Goal: Task Accomplishment & Management: Use online tool/utility

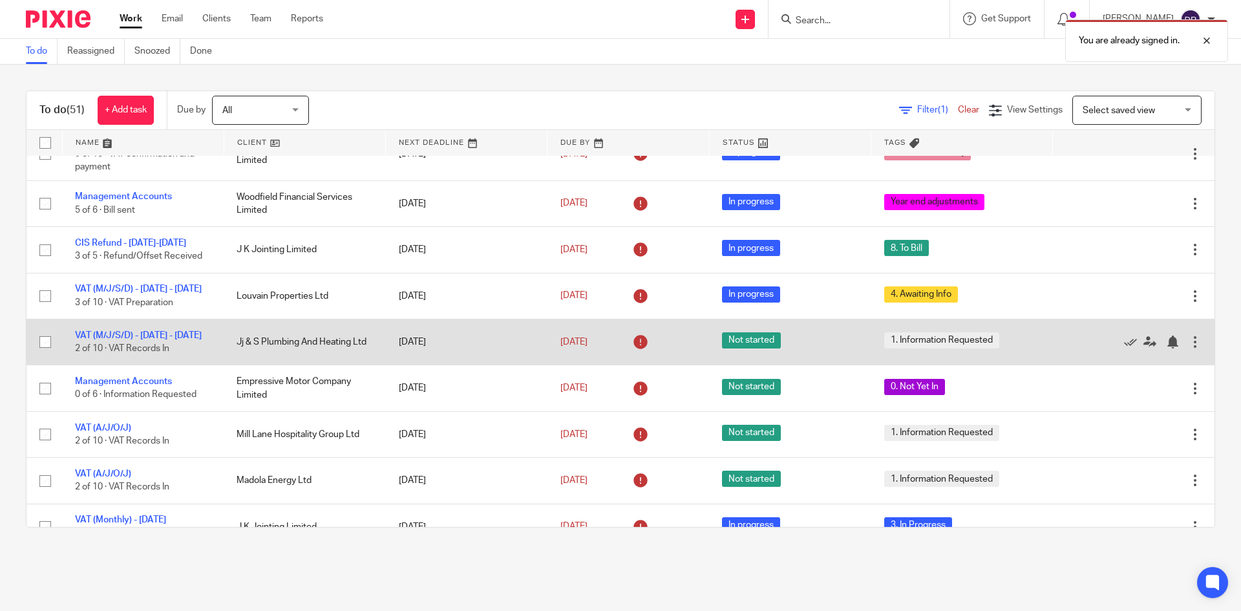
scroll to position [323, 0]
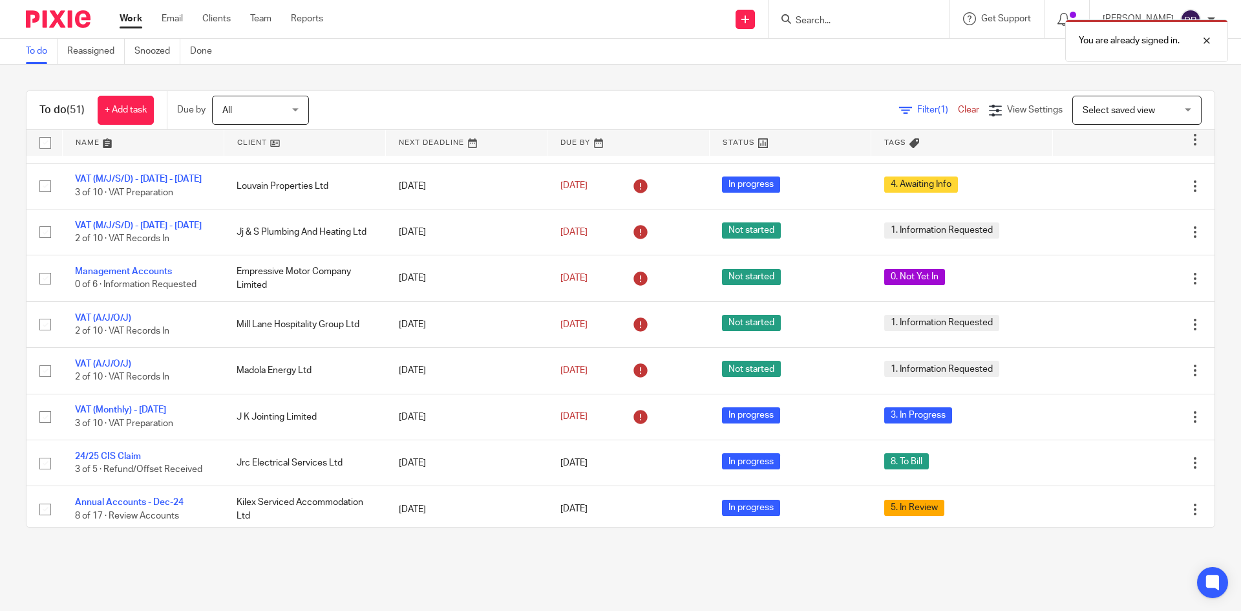
click at [249, 146] on link at bounding box center [304, 143] width 161 height 26
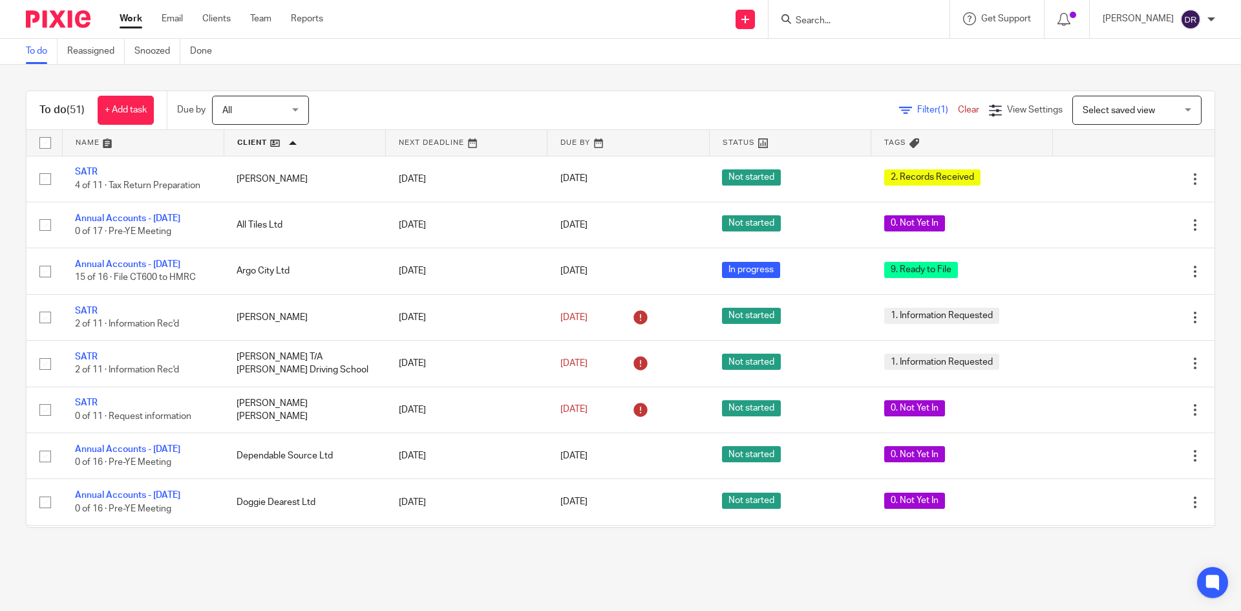
click at [81, 134] on link at bounding box center [143, 143] width 161 height 26
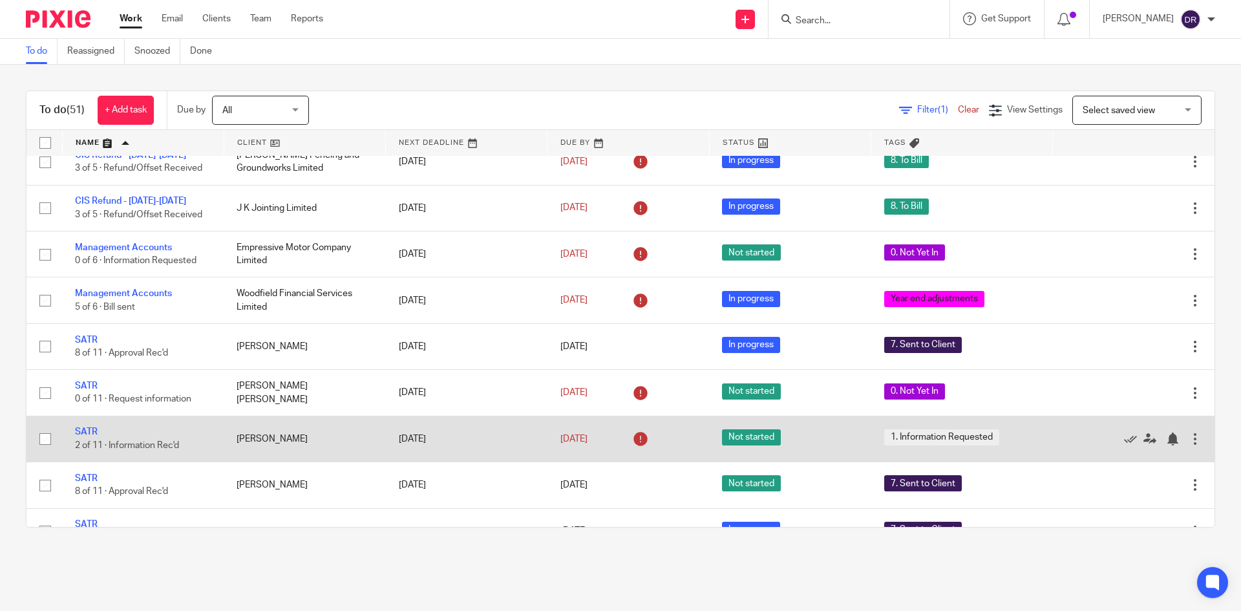
scroll to position [1116, 0]
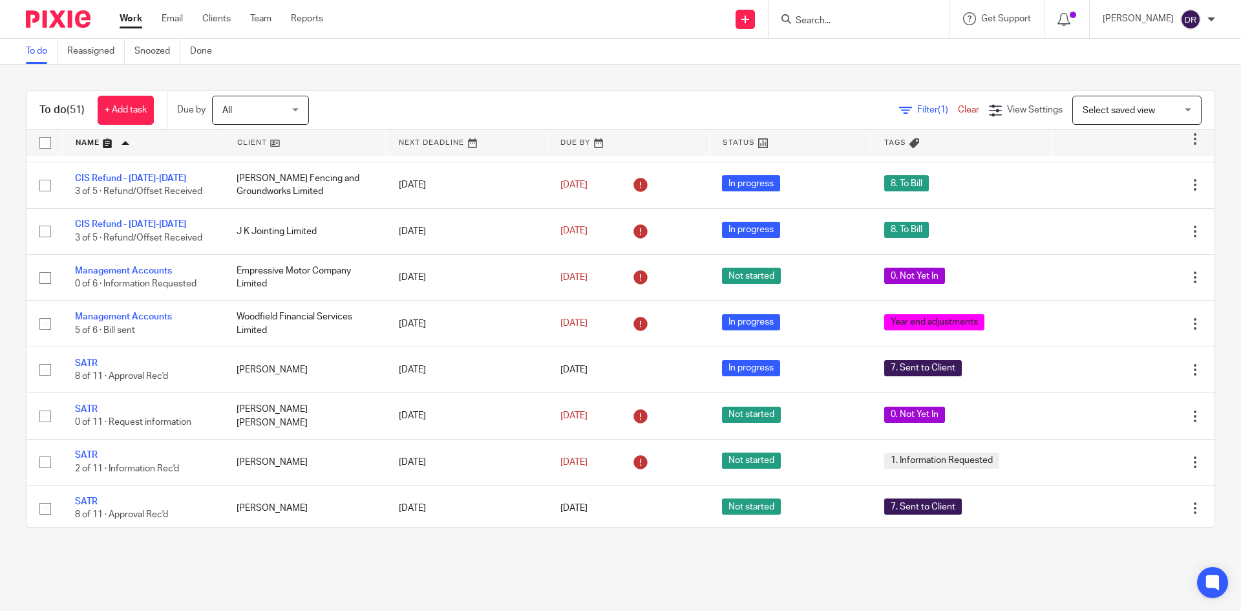
click at [823, 26] on input "Search" at bounding box center [853, 22] width 116 height 12
type input "madola"
click at [851, 65] on link at bounding box center [872, 70] width 160 height 19
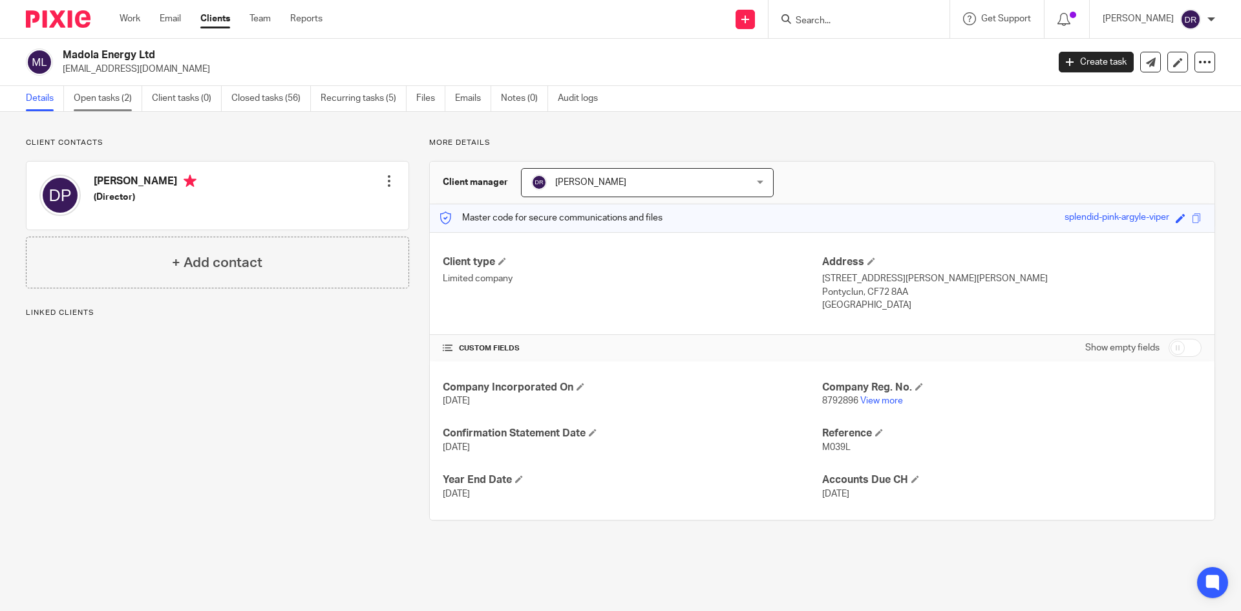
click at [122, 97] on link "Open tasks (2)" at bounding box center [108, 98] width 69 height 25
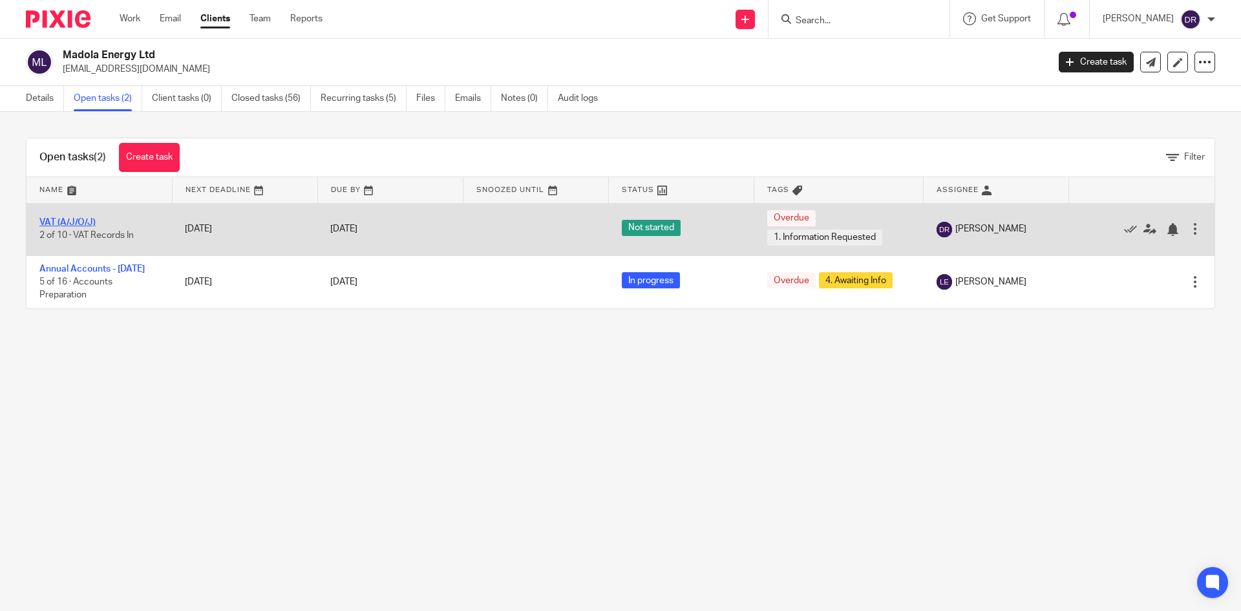
click at [70, 223] on link "VAT (A/J/O/J)" at bounding box center [67, 222] width 56 height 9
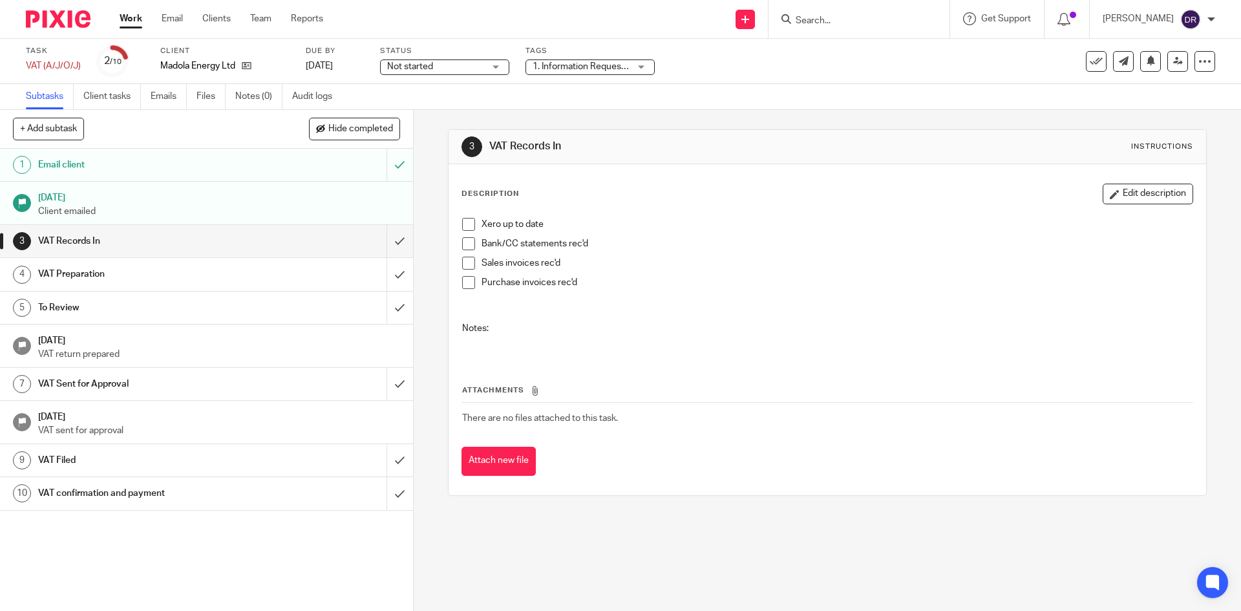
click at [603, 65] on span "1. Information Requested" at bounding box center [584, 66] width 102 height 9
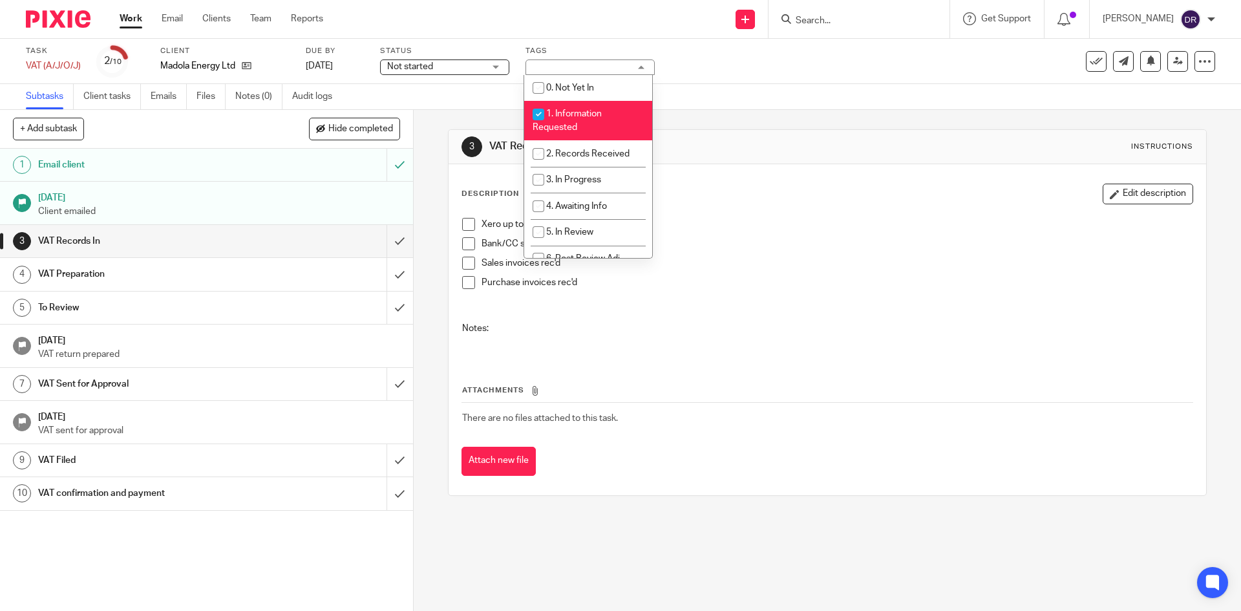
click at [581, 109] on span "1. Information Requested" at bounding box center [567, 120] width 69 height 23
checkbox input "false"
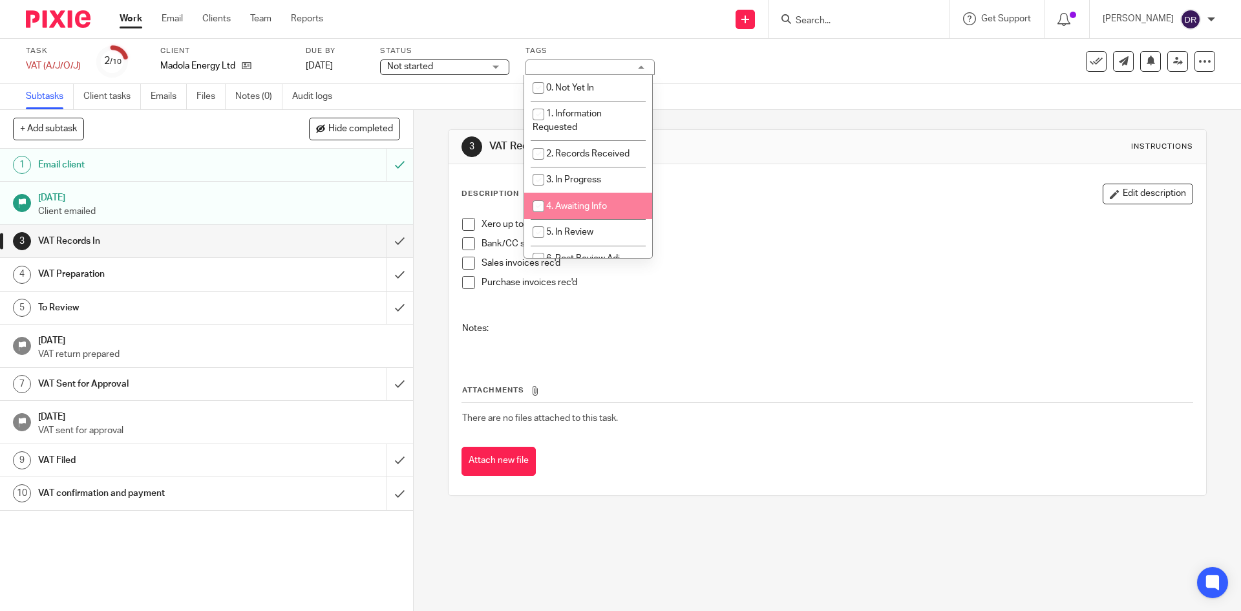
click at [588, 202] on span "4. Awaiting Info" at bounding box center [576, 206] width 61 height 9
checkbox input "true"
click at [579, 529] on div "3 VAT Records In Instructions Description Edit description Xero up to date Bank…" at bounding box center [828, 360] width 828 height 501
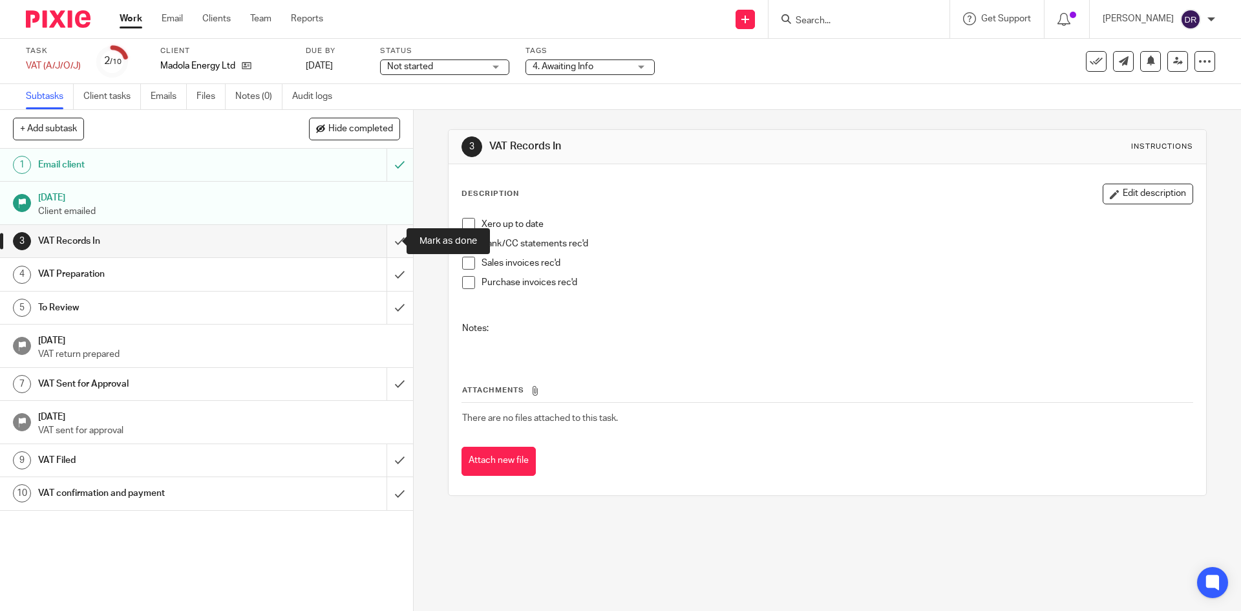
click at [387, 242] on input "submit" at bounding box center [206, 241] width 413 height 32
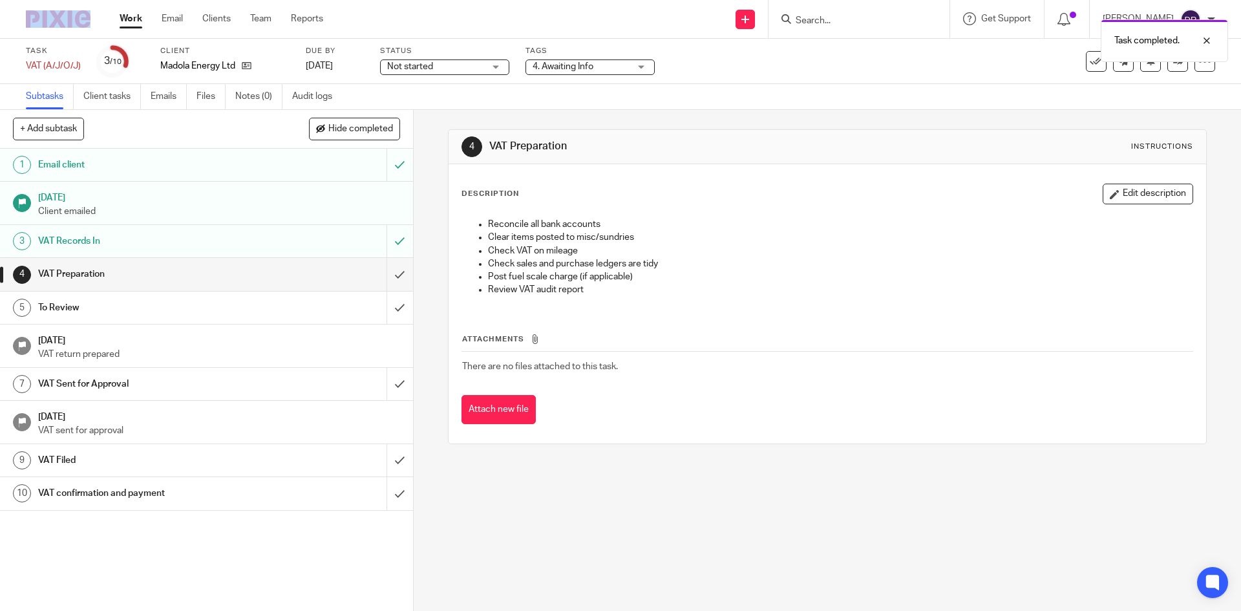
drag, startPoint x: 51, startPoint y: 4, endPoint x: 74, endPoint y: 18, distance: 27.3
click at [74, 18] on div at bounding box center [53, 19] width 107 height 38
click at [68, 16] on img at bounding box center [58, 18] width 65 height 17
click at [458, 56] on div "Status Not started Not started Not started In progress 1" at bounding box center [444, 61] width 129 height 31
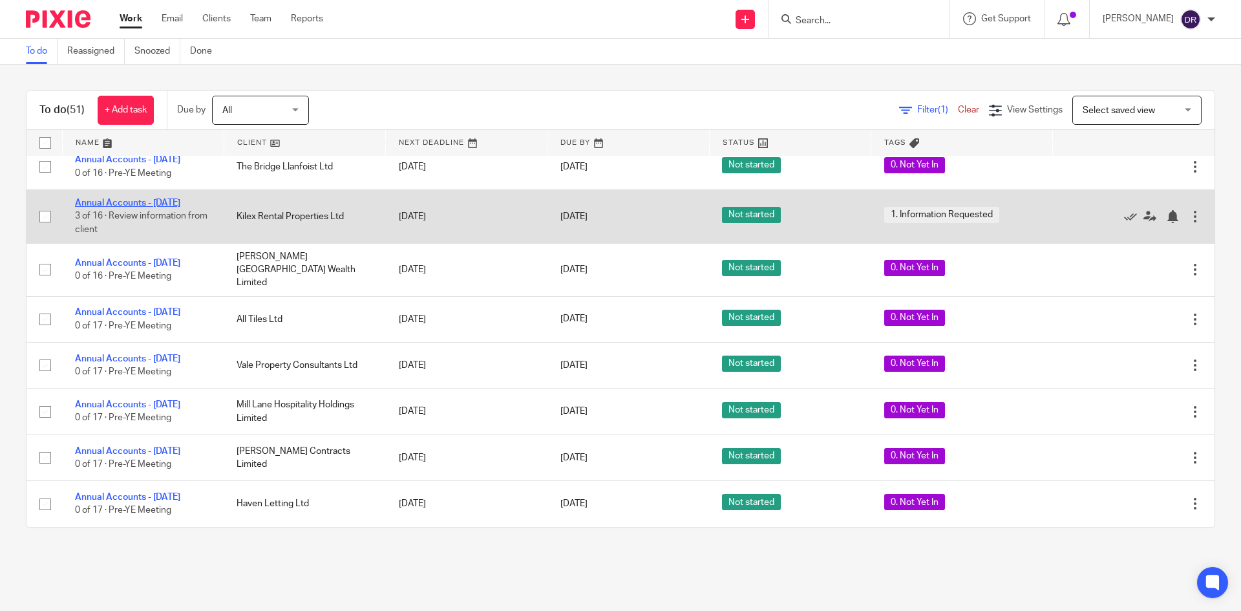
scroll to position [2012, 0]
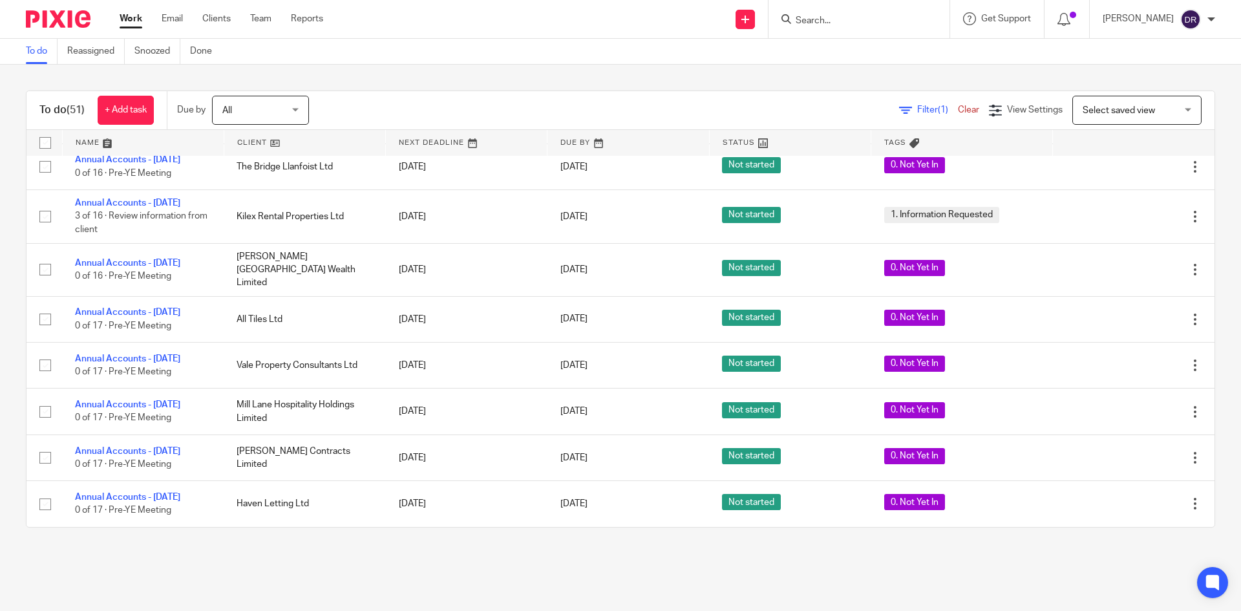
click at [833, 19] on input "Search" at bounding box center [853, 22] width 116 height 12
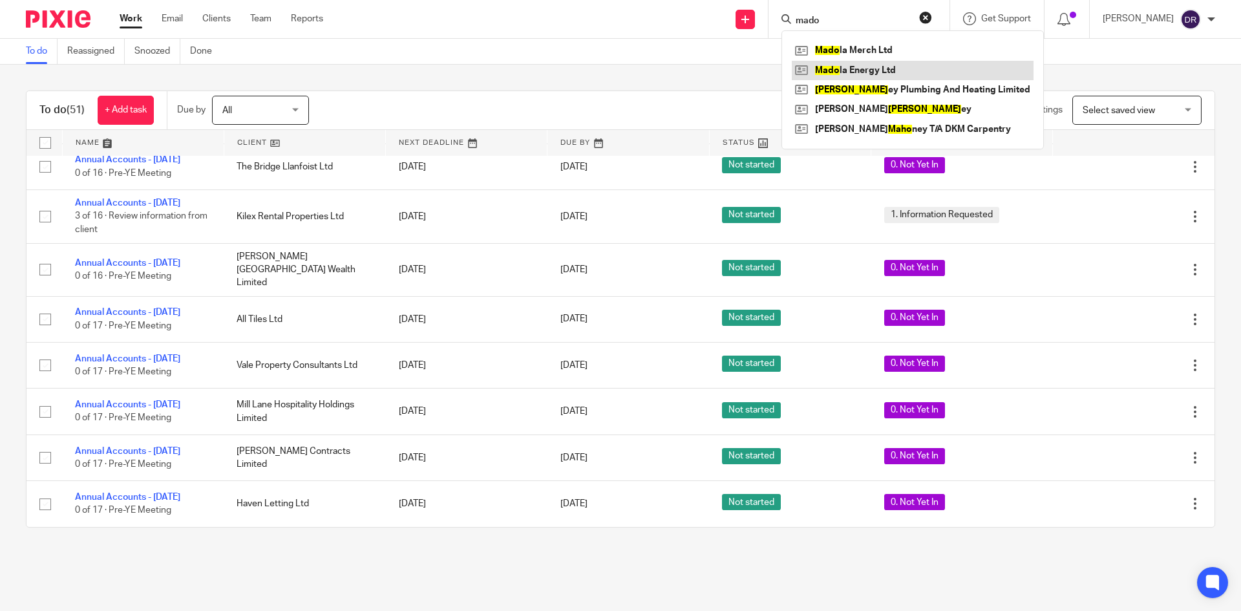
type input "mado"
click at [936, 68] on link at bounding box center [913, 70] width 242 height 19
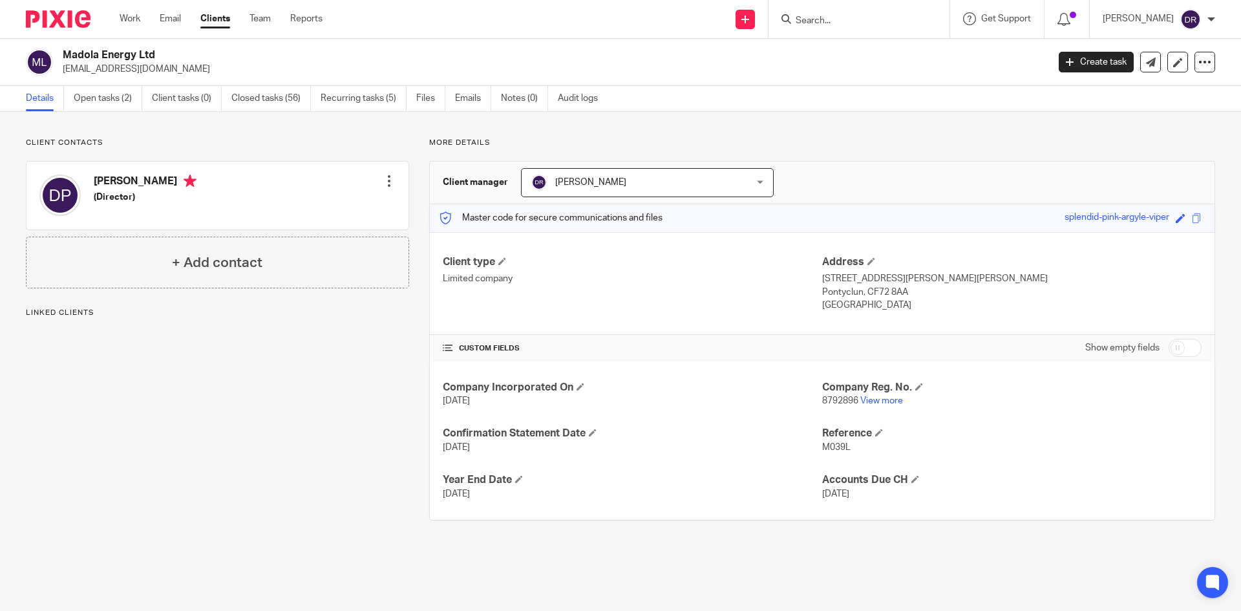
click at [122, 112] on div "Client contacts [PERSON_NAME] (Director) Edit contact Create client from contac…" at bounding box center [620, 329] width 1241 height 434
click at [109, 92] on link "Open tasks (2)" at bounding box center [108, 98] width 69 height 25
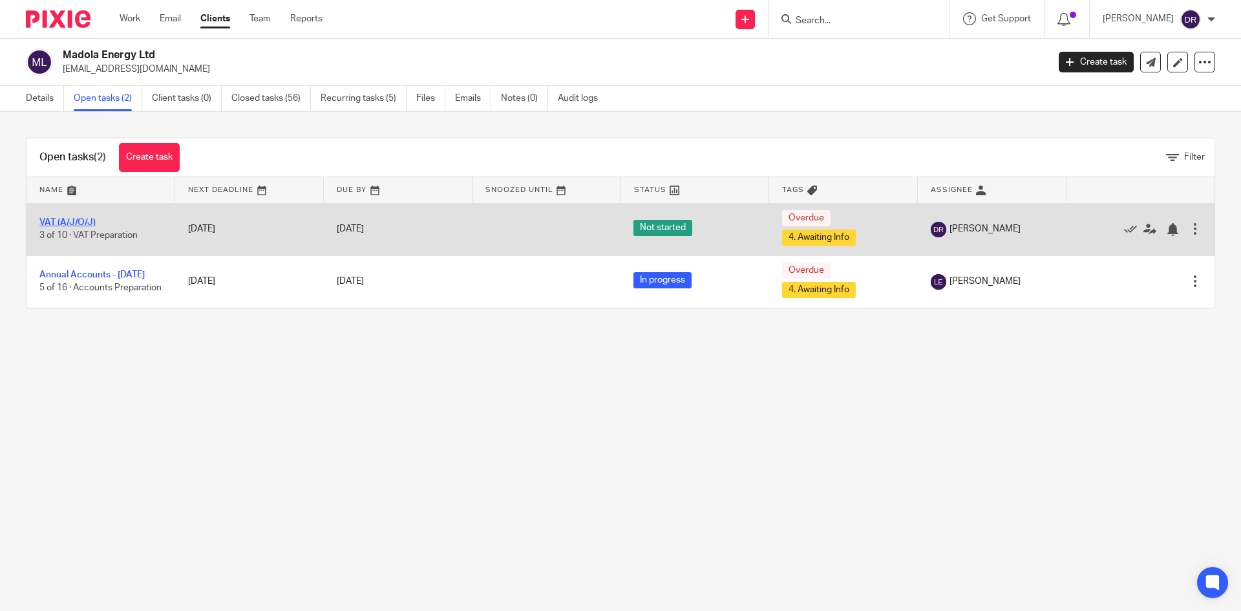
click at [59, 220] on link "VAT (A/J/O/J)" at bounding box center [67, 222] width 56 height 9
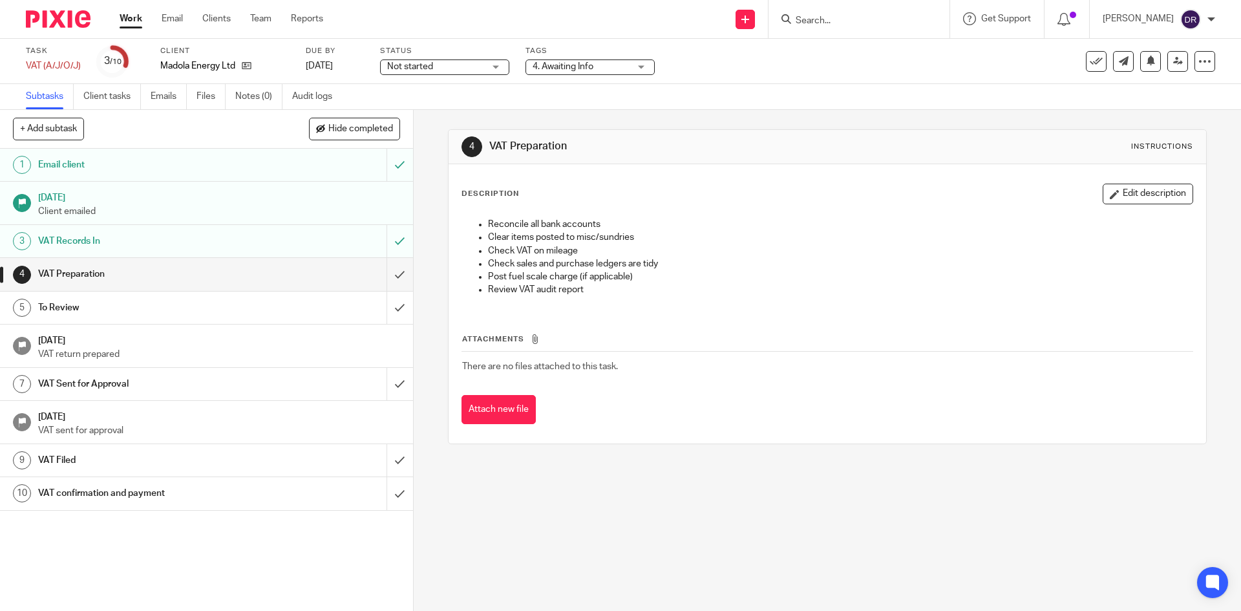
click at [493, 67] on div "Not started Not started" at bounding box center [444, 67] width 129 height 16
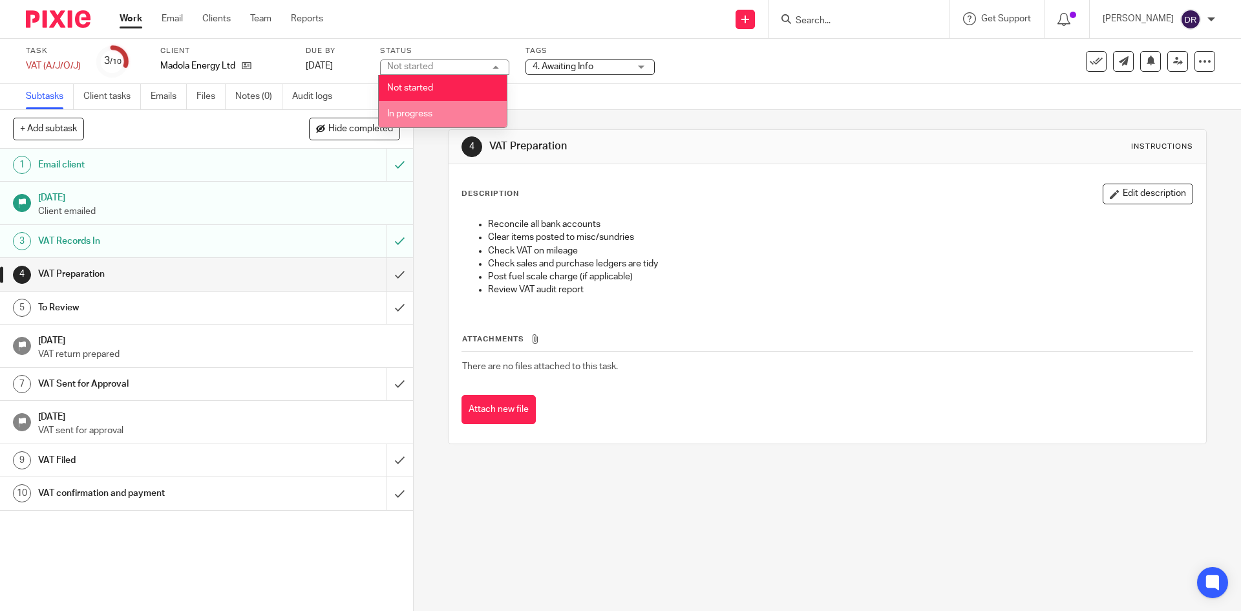
click at [440, 114] on li "In progress" at bounding box center [443, 114] width 128 height 27
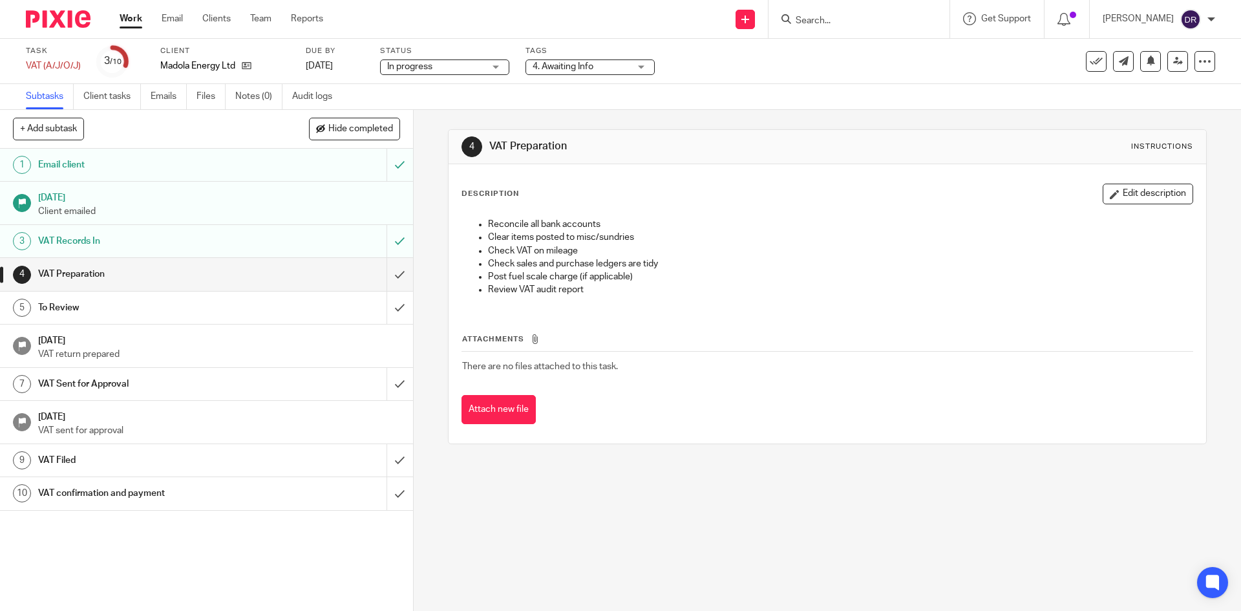
click at [428, 136] on div "4 VAT Preparation Instructions Description Edit description Reconcile all bank …" at bounding box center [828, 360] width 828 height 501
click at [79, 24] on img at bounding box center [58, 18] width 65 height 17
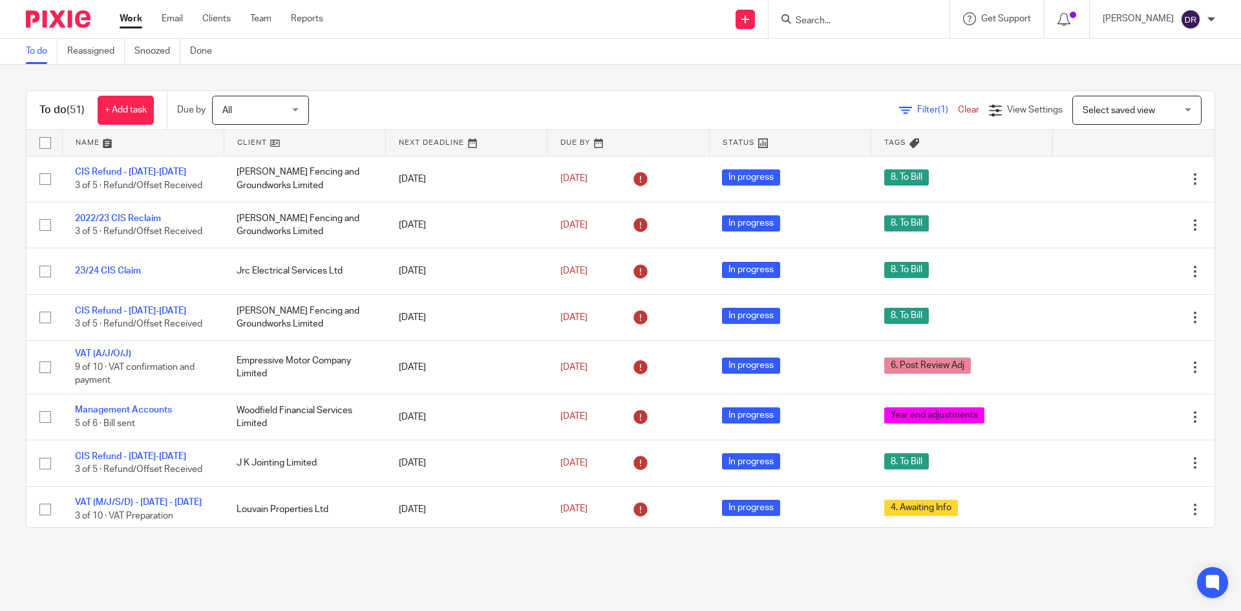
click at [68, 15] on img at bounding box center [58, 18] width 65 height 17
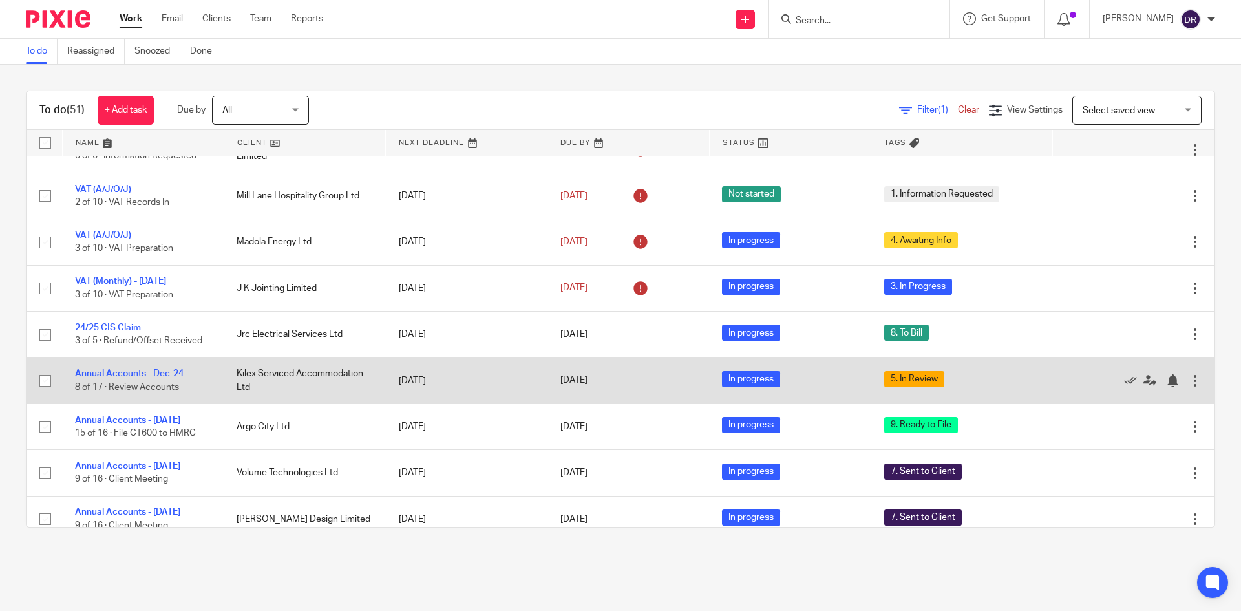
scroll to position [453, 0]
